Goal: Communication & Community: Answer question/provide support

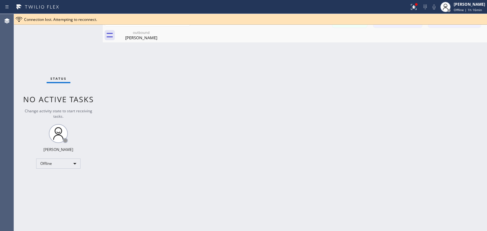
click at [466, 27] on button "Call to Technicians" at bounding box center [454, 22] width 52 height 12
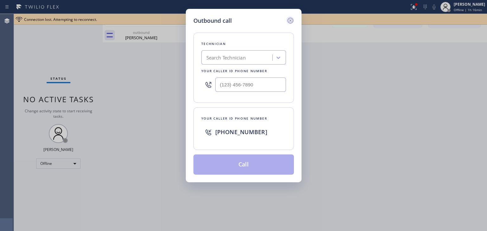
click at [289, 21] on icon at bounding box center [290, 21] width 8 height 8
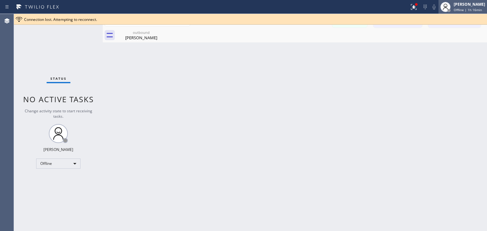
click at [463, 12] on span "Offline | 1h 16min" at bounding box center [467, 10] width 28 height 4
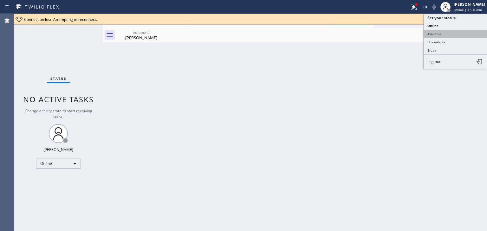
click at [462, 36] on button "Available" at bounding box center [454, 34] width 63 height 8
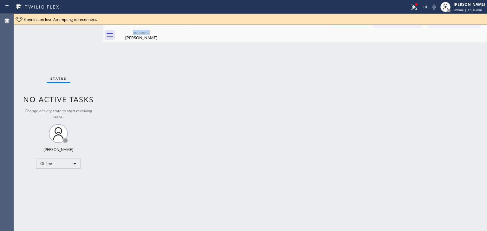
click at [468, 28] on div "Messages Call to Customer Call to Technicians Outbound call Location Viking App…" at bounding box center [295, 28] width 384 height 29
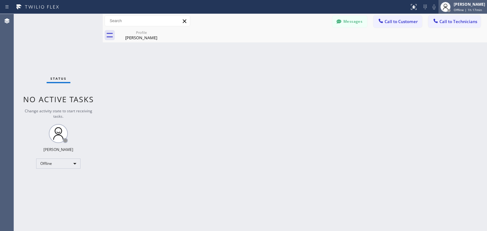
click at [462, 11] on span "Offline | 1h 17min" at bounding box center [467, 10] width 28 height 4
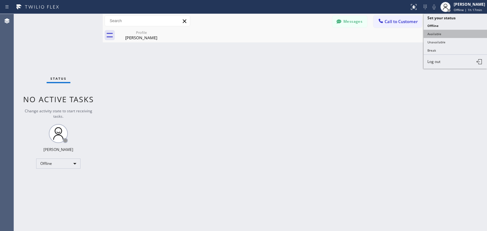
click at [459, 30] on button "Available" at bounding box center [454, 34] width 63 height 8
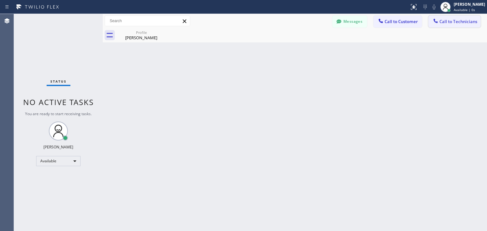
click at [465, 25] on button "Call to Technicians" at bounding box center [454, 22] width 52 height 12
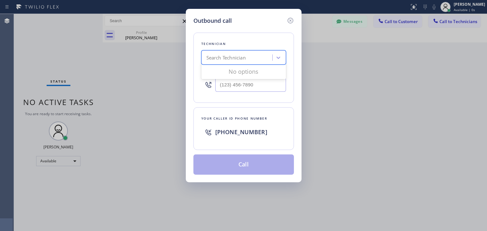
click at [258, 54] on div "Search Technician" at bounding box center [237, 57] width 69 height 11
type input "taras"
click at [253, 77] on div "[PERSON_NAME]" at bounding box center [243, 71] width 85 height 14
click at [257, 74] on div "[PERSON_NAME]" at bounding box center [243, 70] width 85 height 11
type input "[PHONE_NUMBER]"
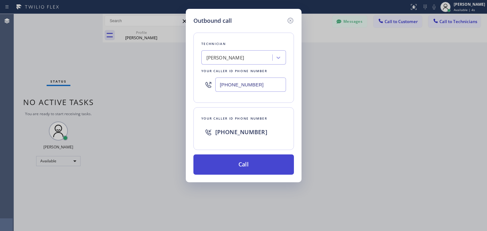
click at [256, 168] on button "Call" at bounding box center [243, 165] width 100 height 20
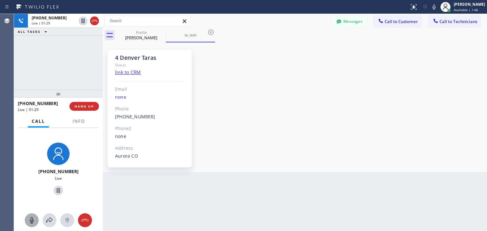
click at [33, 220] on icon at bounding box center [32, 221] width 8 height 8
click at [36, 222] on div at bounding box center [32, 221] width 14 height 8
click at [161, 32] on icon at bounding box center [162, 33] width 8 height 8
click at [207, 32] on icon at bounding box center [211, 33] width 8 height 8
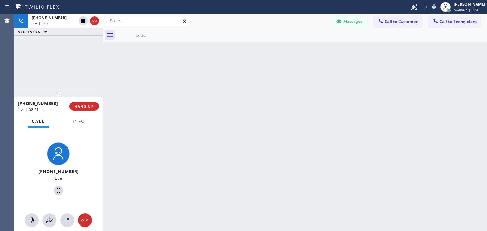
click at [0, 0] on icon at bounding box center [0, 0] width 0 height 0
click at [74, 105] on button "HANG UP" at bounding box center [83, 106] width 29 height 9
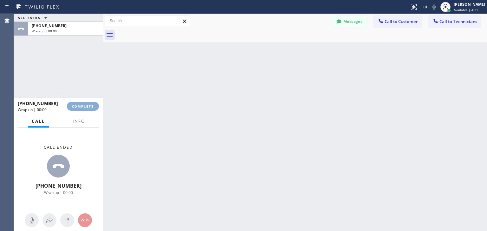
click at [74, 105] on span "COMPLETE" at bounding box center [83, 106] width 22 height 4
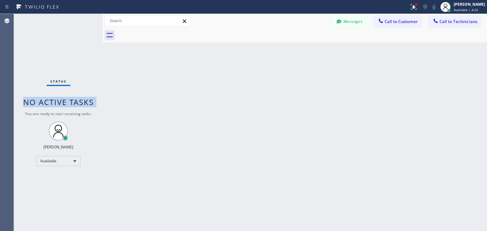
click at [74, 105] on span "No active tasks" at bounding box center [58, 102] width 71 height 10
drag, startPoint x: 74, startPoint y: 105, endPoint x: 427, endPoint y: -28, distance: 377.2
click at [427, 0] on html "Status report Issues detected These issues could affect your workflow. Please c…" at bounding box center [243, 115] width 487 height 231
